Goal: Task Accomplishment & Management: Use online tool/utility

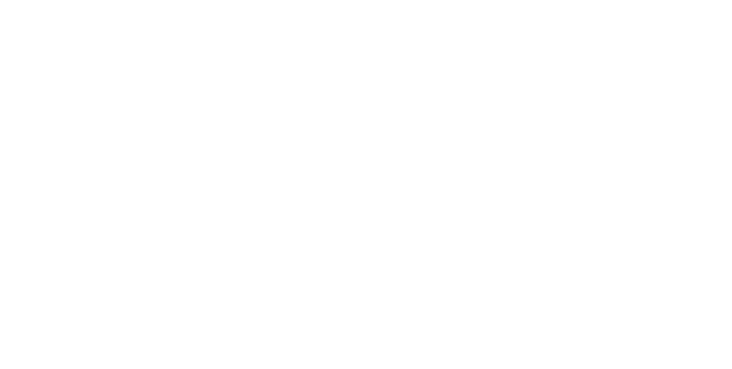
scroll to position [1, 0]
click at [612, 66] on button "Close" at bounding box center [592, 63] width 42 height 18
click at [106, 157] on div "Tracking" at bounding box center [89, 157] width 31 height 10
click at [460, 282] on button "button" at bounding box center [453, 285] width 14 height 14
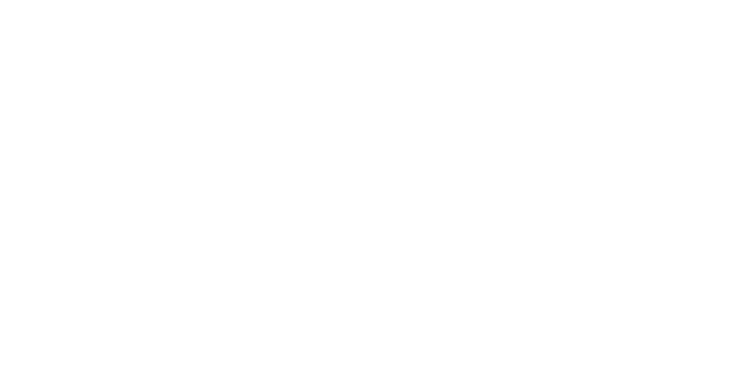
click at [362, 183] on button "Clock Off" at bounding box center [330, 181] width 63 height 18
click at [208, 324] on span at bounding box center [201, 325] width 11 height 11
click at [612, 65] on button "Close" at bounding box center [592, 63] width 42 height 18
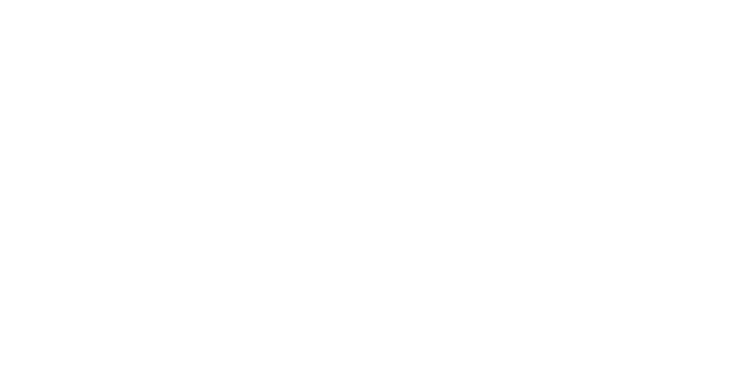
click at [152, 108] on button "Collaborate" at bounding box center [97, 100] width 109 height 29
click at [515, 343] on div at bounding box center [368, 337] width 294 height 12
click at [644, 345] on button "Send" at bounding box center [621, 336] width 45 height 17
click at [612, 65] on button "Close" at bounding box center [592, 63] width 42 height 18
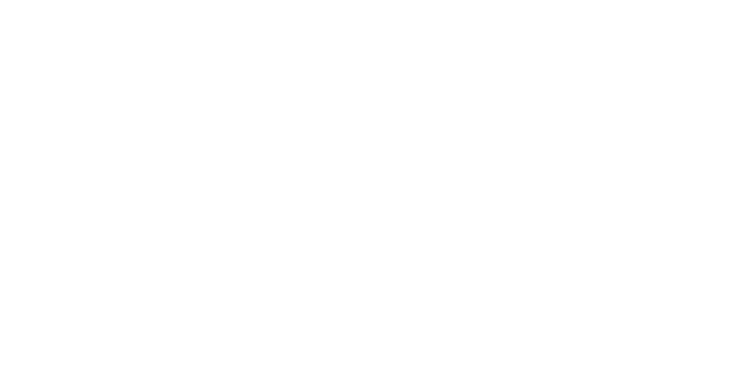
scroll to position [747, 0]
click at [152, 161] on button "Tracking" at bounding box center [97, 157] width 109 height 29
click at [472, 323] on icon "button" at bounding box center [469, 323] width 6 height 6
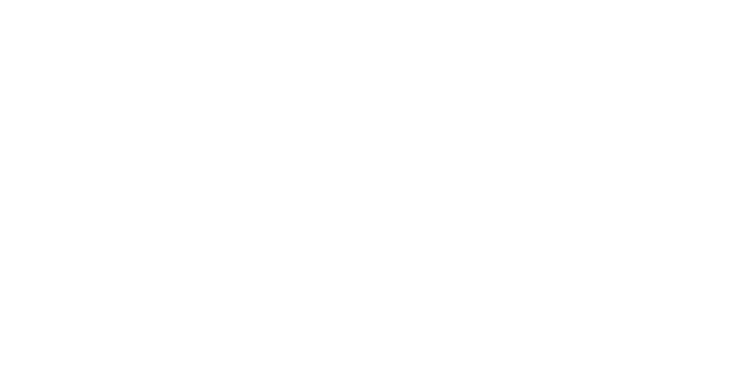
click at [362, 179] on button "Clock On" at bounding box center [330, 181] width 63 height 18
click at [482, 322] on icon "button" at bounding box center [479, 323] width 6 height 6
click at [362, 181] on button "Clock Off" at bounding box center [330, 181] width 63 height 18
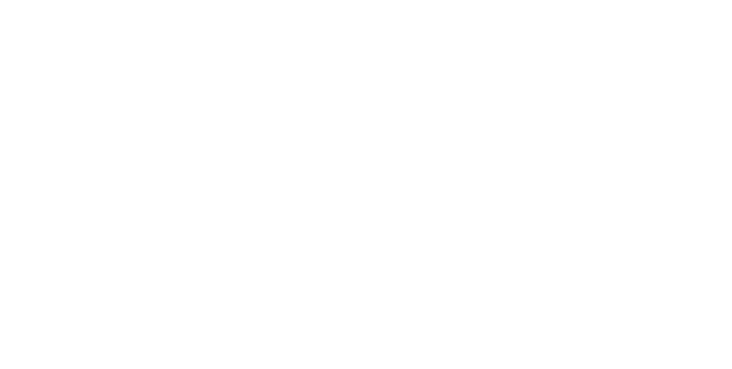
click at [612, 63] on button "Close" at bounding box center [592, 63] width 42 height 18
